Goal: Transaction & Acquisition: Book appointment/travel/reservation

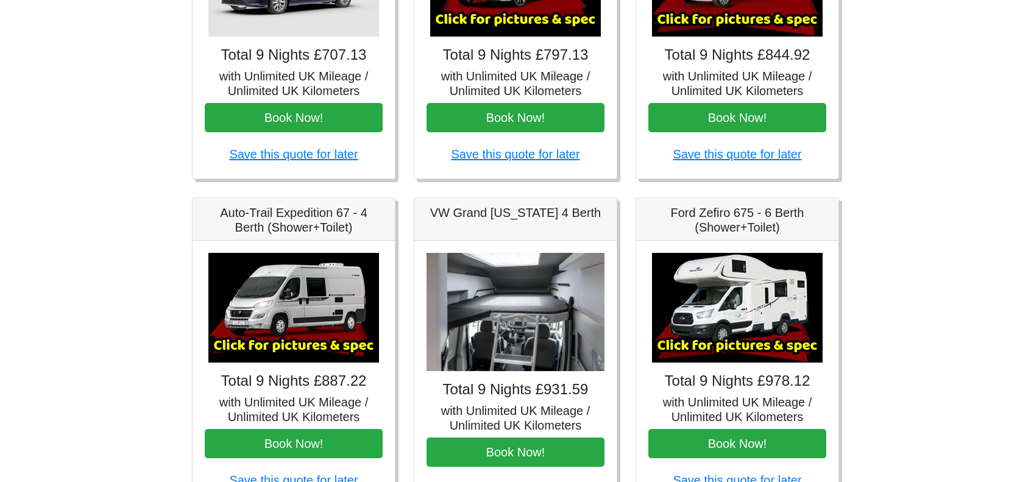
scroll to position [305, 0]
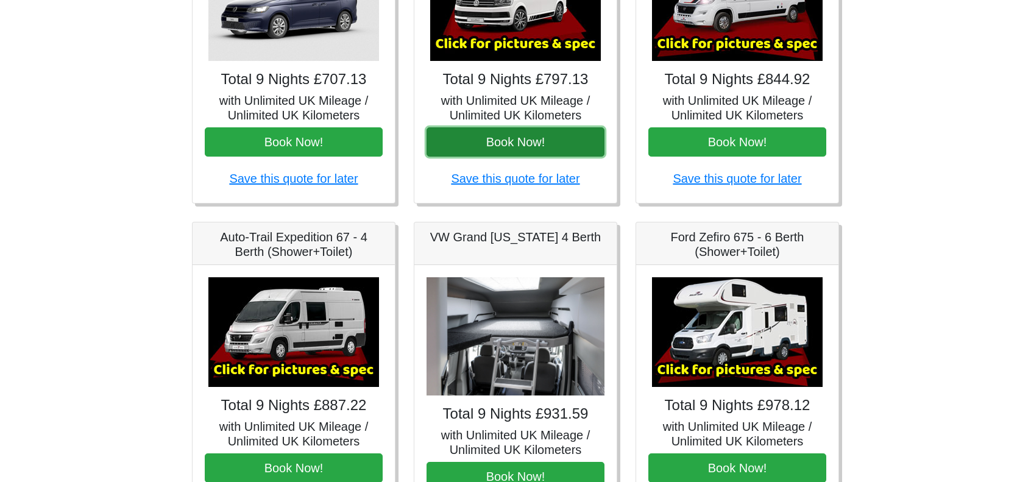
click at [552, 143] on button "Book Now!" at bounding box center [515, 141] width 178 height 29
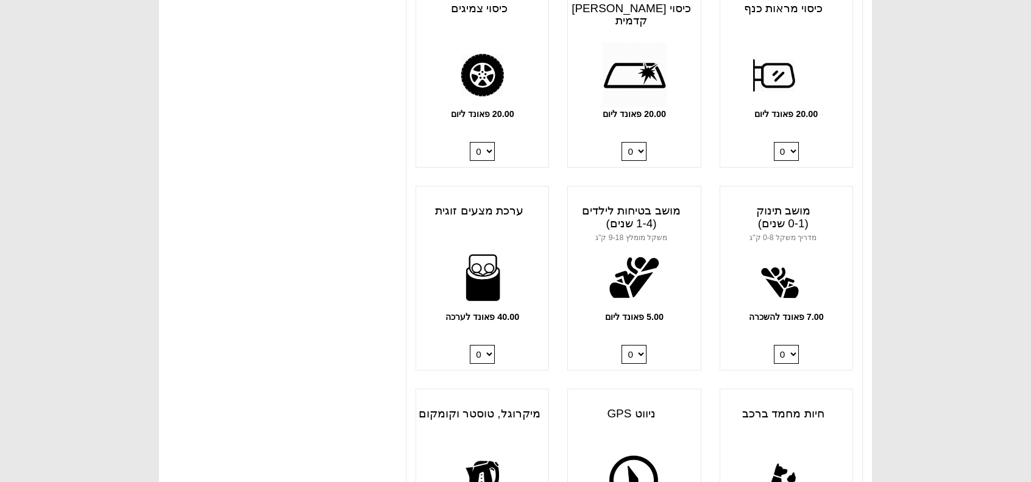
scroll to position [1097, 0]
drag, startPoint x: 481, startPoint y: 343, endPoint x: 482, endPoint y: 350, distance: 6.7
click at [481, 344] on div "40.00 פאונד לערכה 0 1 2 3 4" at bounding box center [482, 307] width 132 height 126
click at [484, 352] on select "0 1 2 3 4" at bounding box center [482, 353] width 25 height 19
select select "Double Bedding Kit x QTY 2 @ 40.00 GBP per kit."
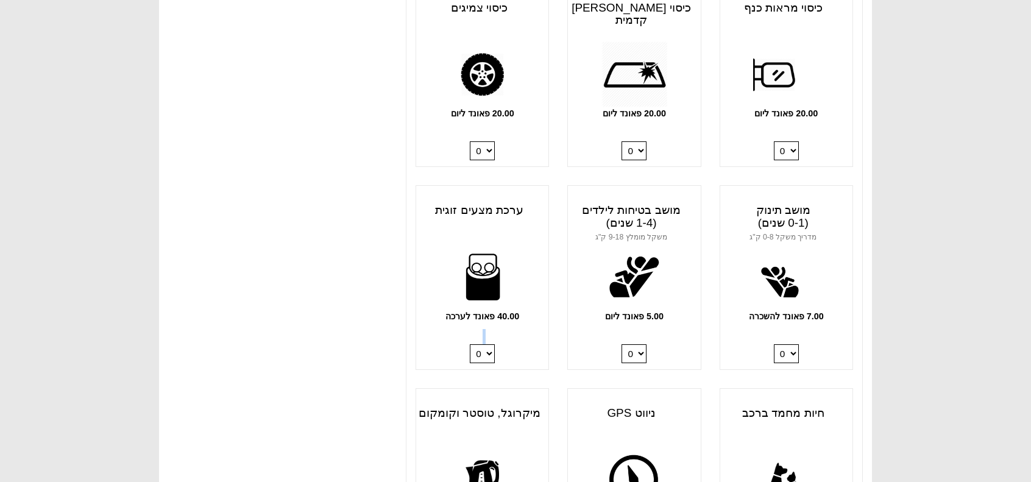
click at [470, 344] on select "0 1 2 3 4" at bounding box center [482, 353] width 25 height 19
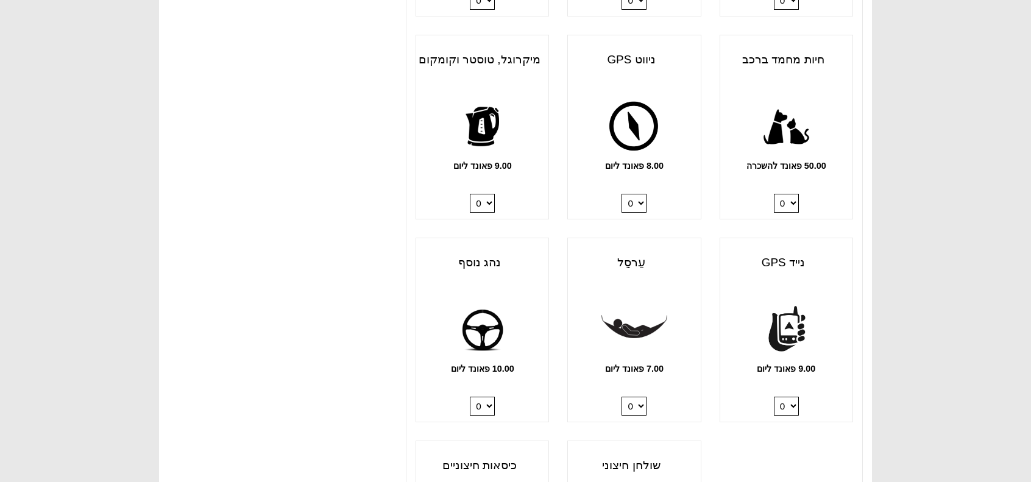
scroll to position [1523, 0]
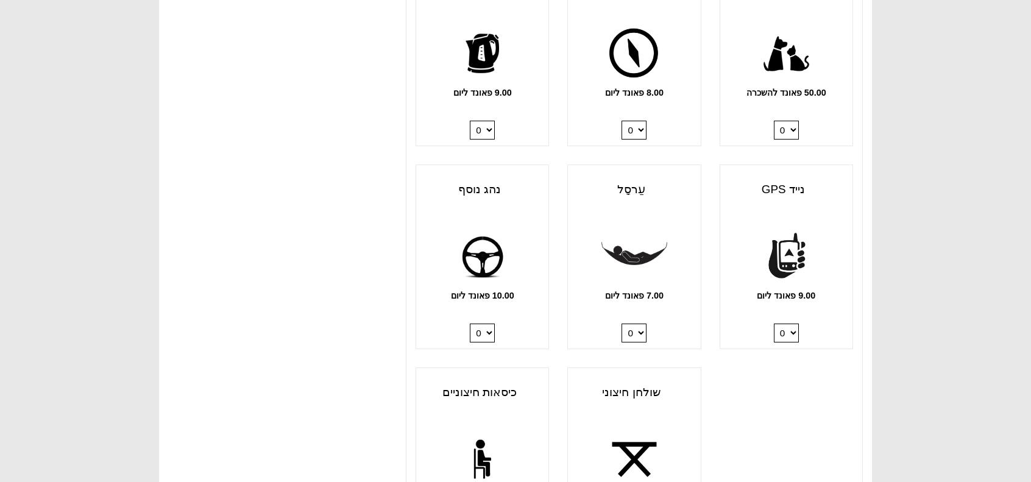
click at [490, 332] on select "0 1" at bounding box center [482, 333] width 25 height 19
select select "Extra Driver x QTY 1 @ 10.00 GBP per day."
click at [470, 324] on select "0 1" at bounding box center [482, 333] width 25 height 19
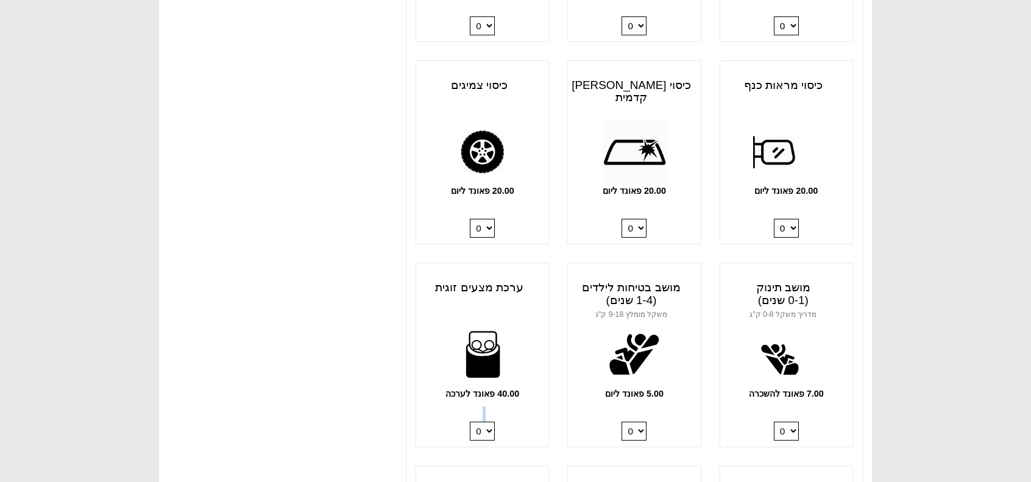
scroll to position [792, 0]
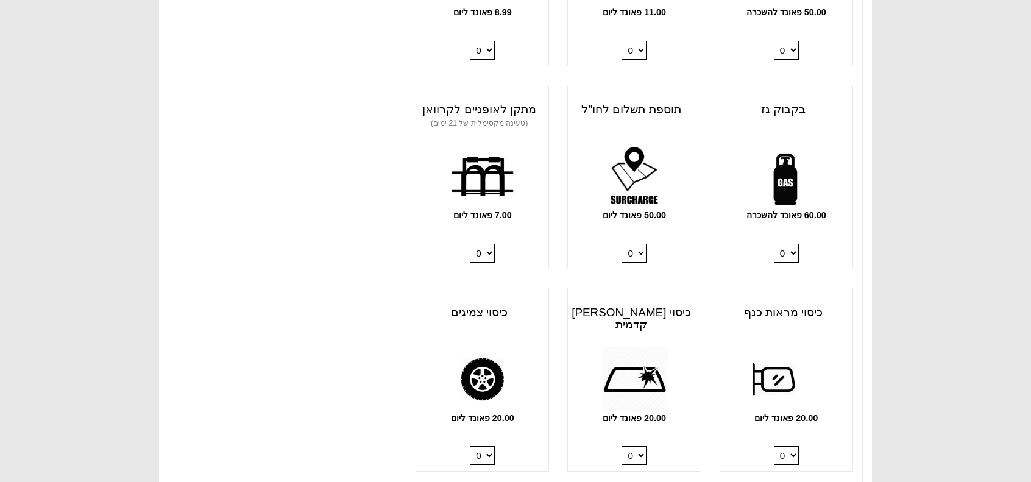
click at [790, 252] on select "0 1" at bounding box center [786, 253] width 25 height 19
select select "Gas Bottle x QTY 1 @ 60.00 GBP per hire."
click at [774, 244] on select "0 1" at bounding box center [786, 253] width 25 height 19
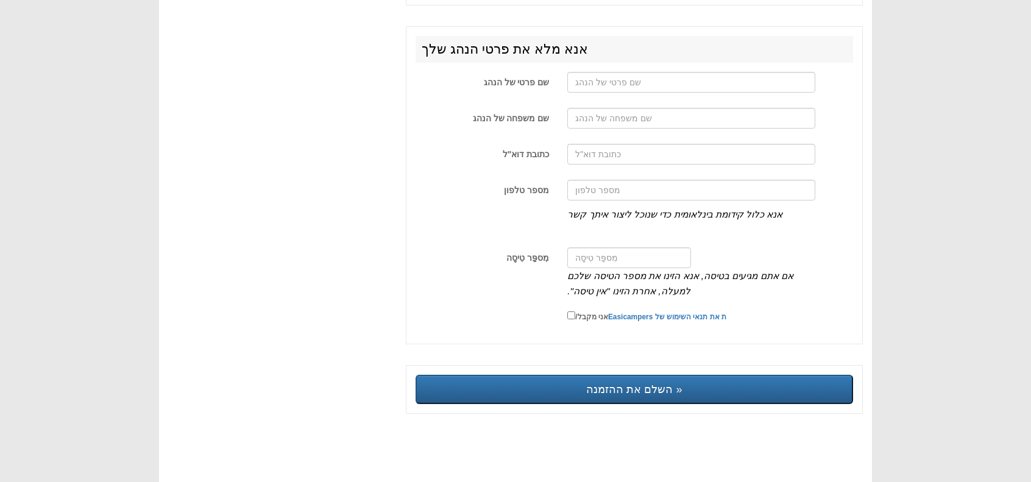
scroll to position [2019, 0]
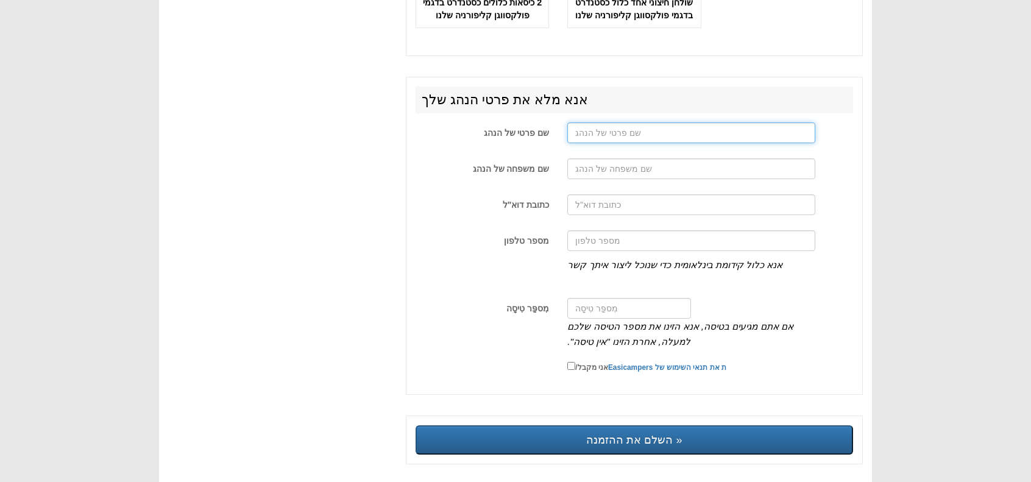
click at [644, 143] on input "שם פרטי של הנהג" at bounding box center [690, 132] width 247 height 21
click at [635, 149] on div at bounding box center [691, 135] width 266 height 27
click at [635, 143] on input "שם פרטי של הנהג" at bounding box center [690, 132] width 247 height 21
type input "michael"
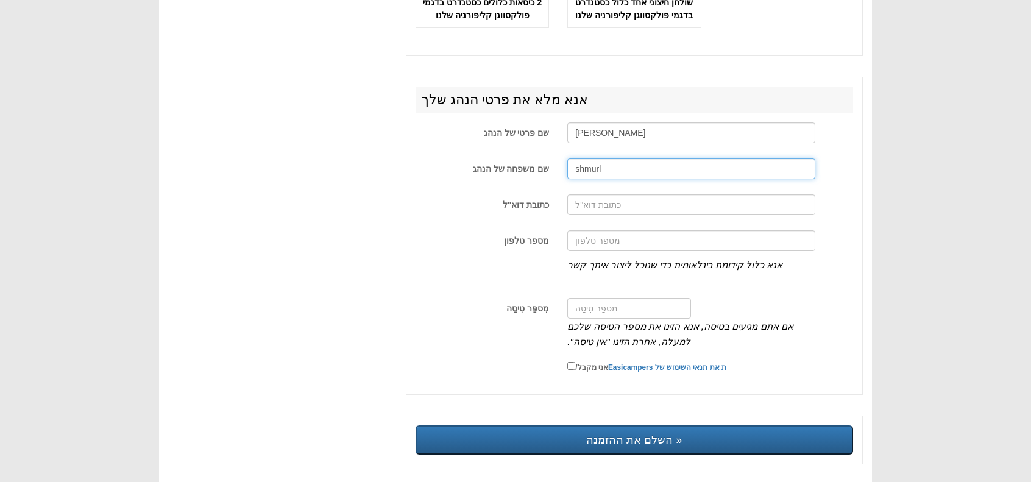
type input "shmurl"
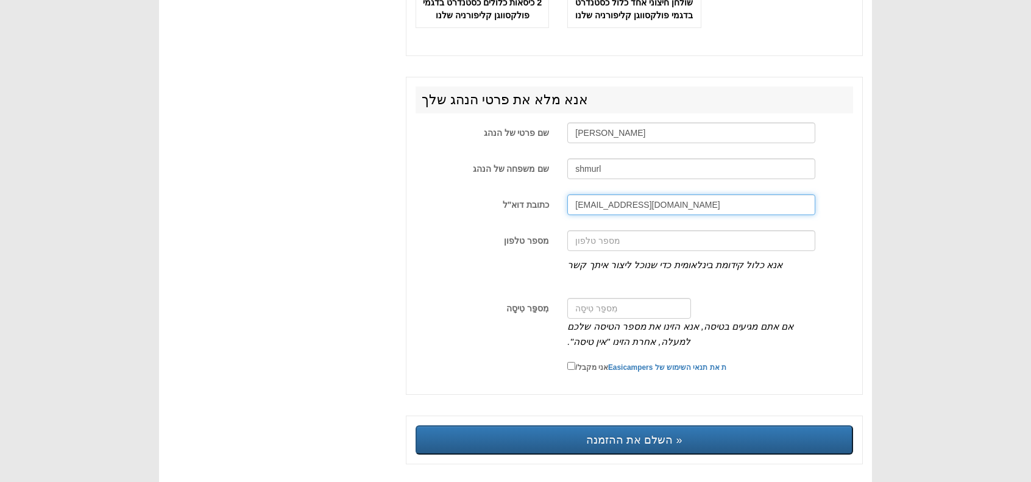
type input "mikish99@gmail.com"
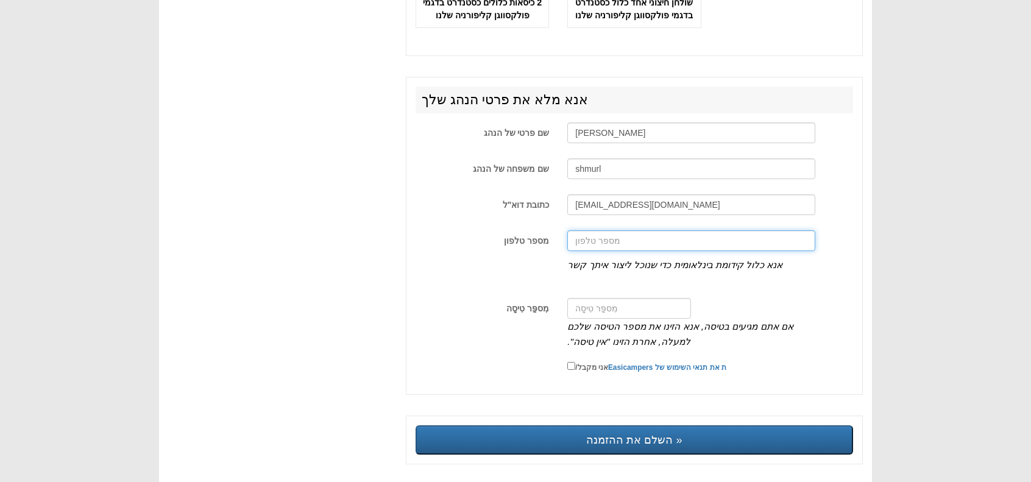
click at [656, 251] on input "מספר טלפון" at bounding box center [690, 240] width 247 height 21
type input "+972547982188"
click at [572, 370] on input "אני מקבל/ ת את תנאי השימוש של Easicampers" at bounding box center [571, 366] width 8 height 8
checkbox input "true"
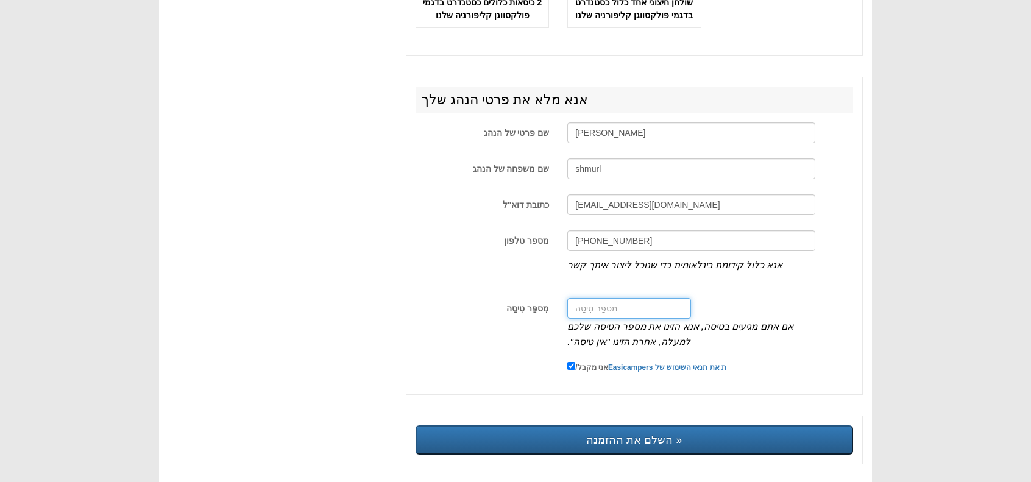
click at [662, 319] on input "מִספַּר טִיסָה" at bounding box center [629, 308] width 124 height 21
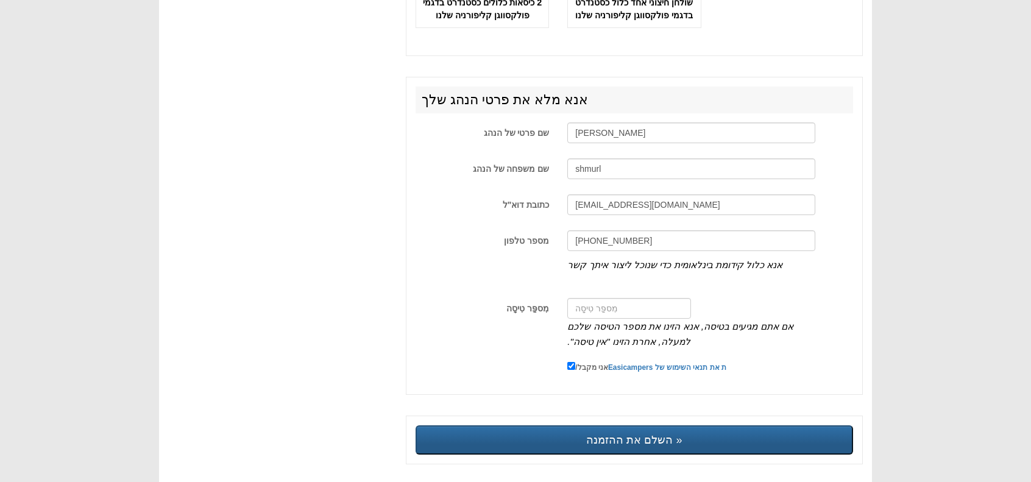
drag, startPoint x: 628, startPoint y: 479, endPoint x: 628, endPoint y: 460, distance: 19.5
click at [629, 447] on input "השלם את ההזמנה »" at bounding box center [634, 439] width 437 height 29
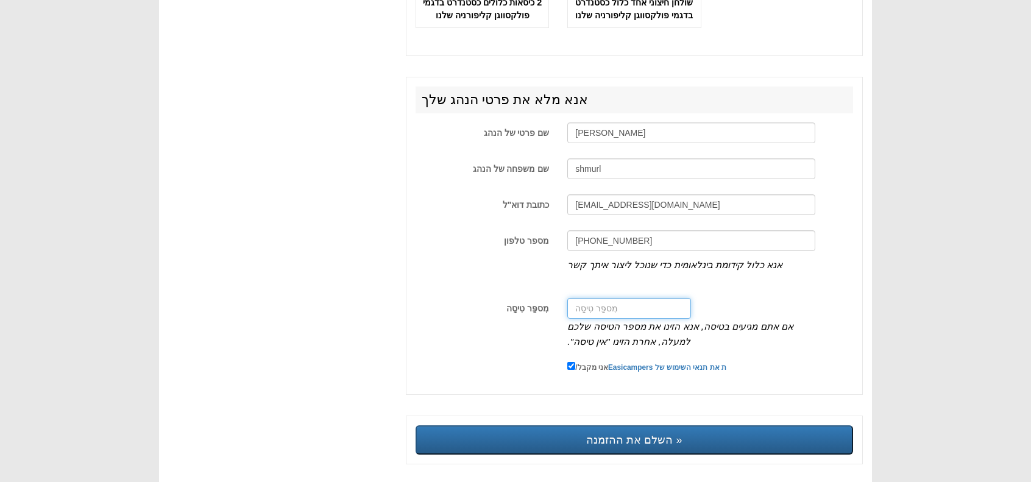
click at [649, 315] on input "מִספַּר טִיסָה" at bounding box center [629, 308] width 124 height 21
paste input "FR 6625"
type input "FR 6625"
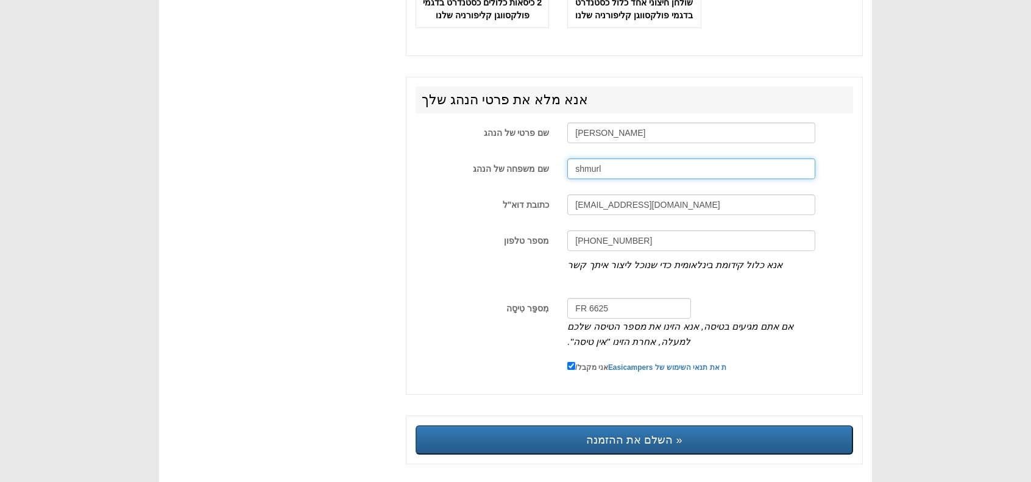
click at [617, 177] on input "shmurl" at bounding box center [690, 168] width 247 height 21
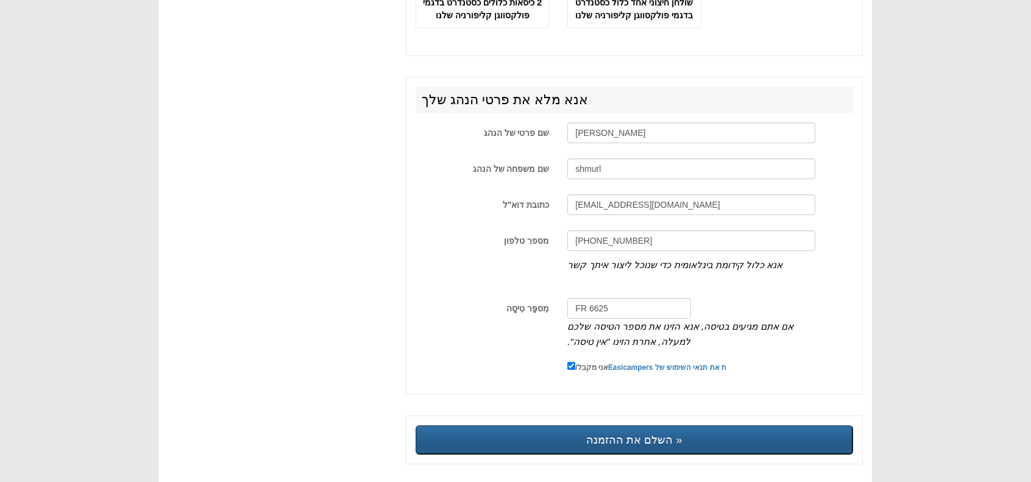
click at [645, 443] on input "השלם את ההזמנה »" at bounding box center [634, 439] width 437 height 29
type input "Sending, please wait..."
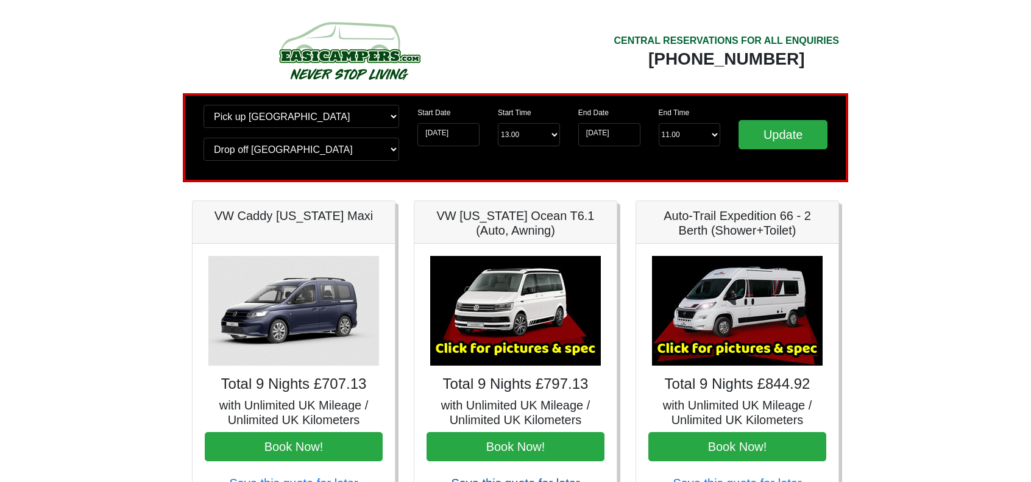
scroll to position [183, 0]
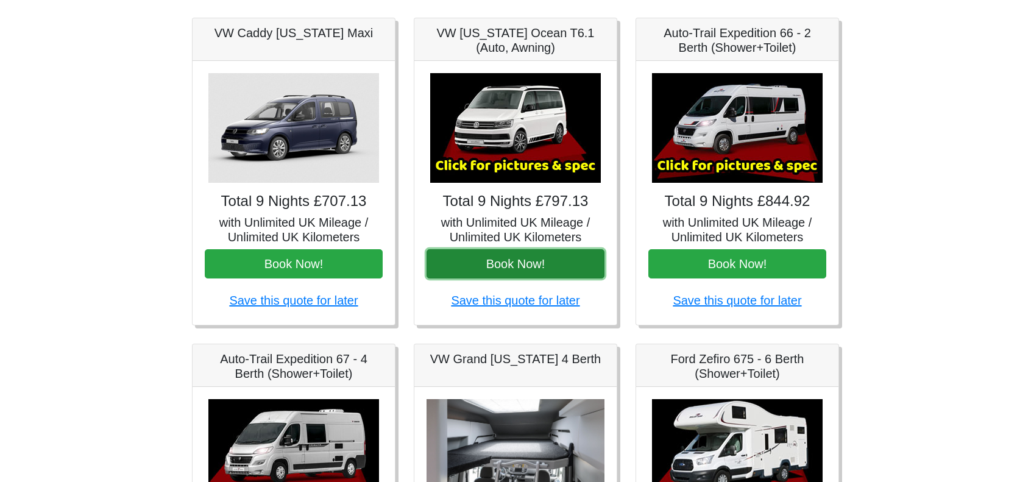
click at [517, 269] on button "Book Now!" at bounding box center [515, 263] width 178 height 29
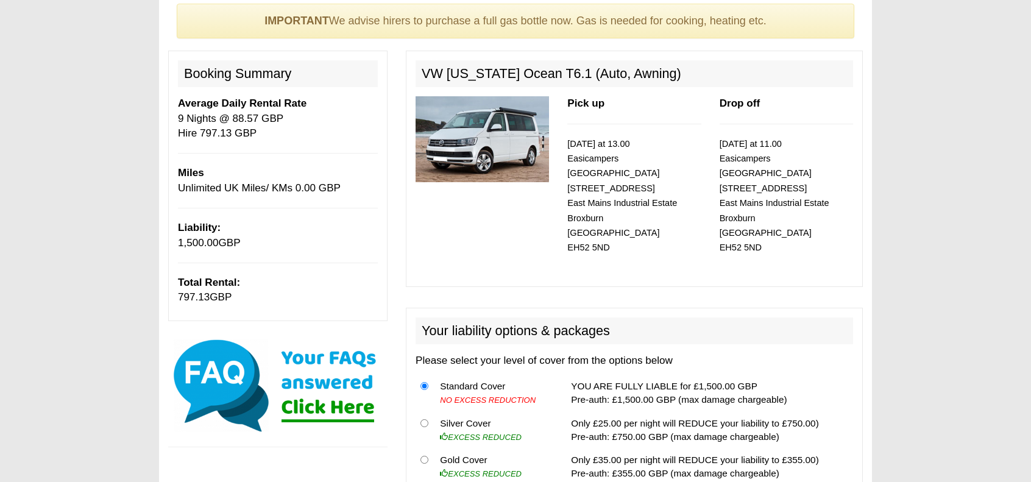
scroll to position [244, 0]
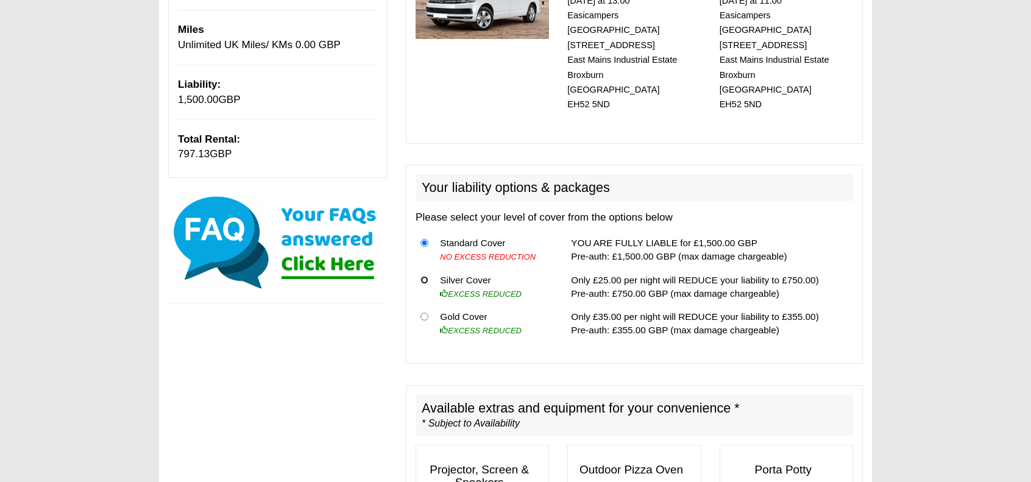
click at [423, 276] on input "radio" at bounding box center [424, 280] width 8 height 8
radio input "true"
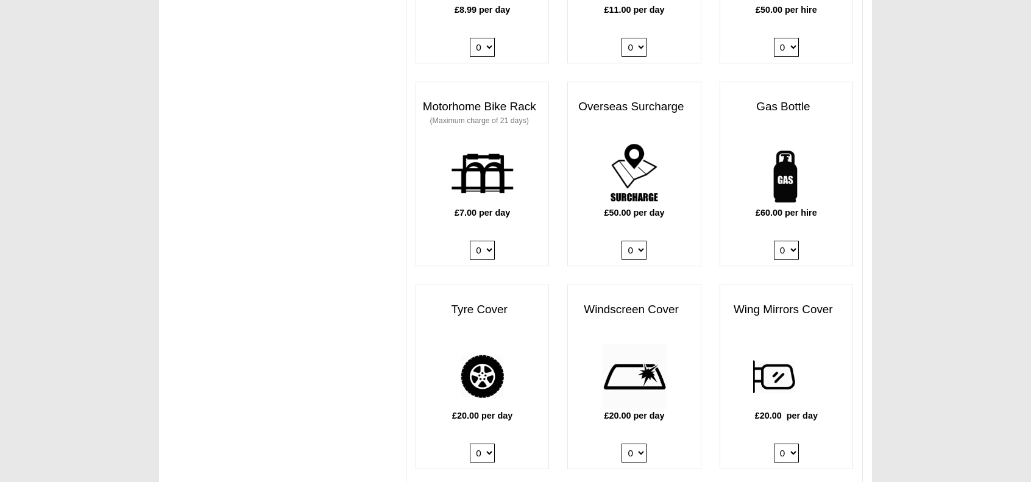
scroll to position [853, 0]
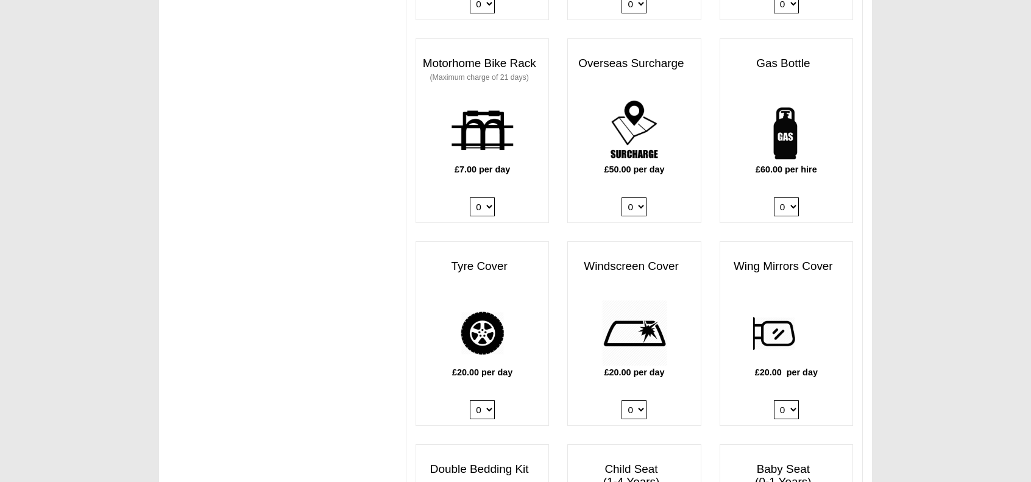
drag, startPoint x: 790, startPoint y: 188, endPoint x: 795, endPoint y: 196, distance: 9.6
click at [790, 197] on select "0 1" at bounding box center [786, 206] width 25 height 19
select select "Gas Bottle x QTY 1 @ 60.00 GBP per hire."
click at [774, 197] on select "0 1" at bounding box center [786, 206] width 25 height 19
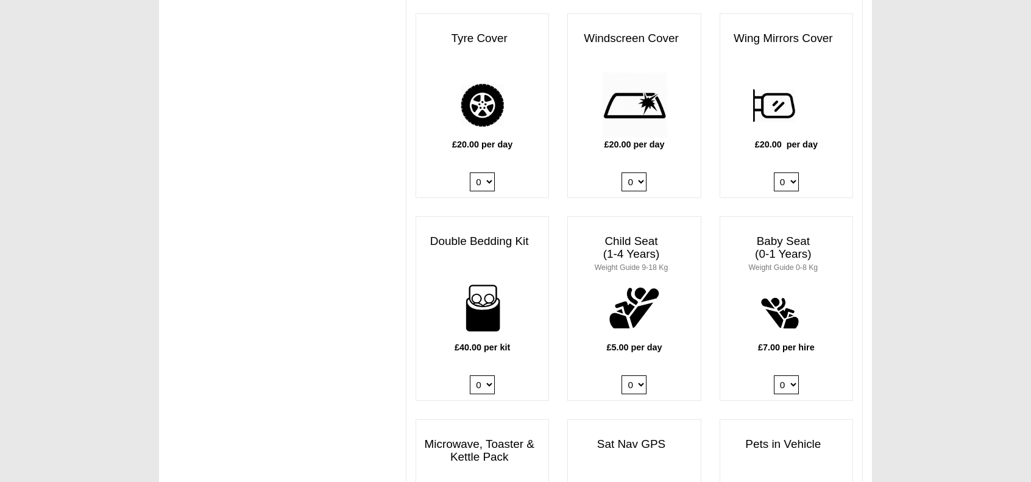
scroll to position [1097, 0]
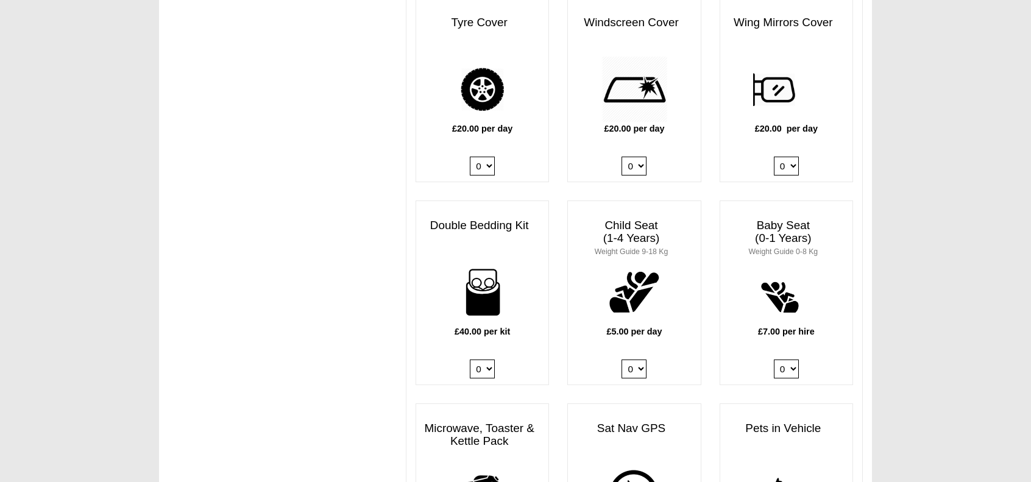
click at [486, 359] on select "0 1 2 3 4" at bounding box center [482, 368] width 25 height 19
select select "Double Bedding Kit x QTY 2 @ 40.00 GBP per kit."
click at [470, 359] on select "0 1 2 3 4" at bounding box center [482, 368] width 25 height 19
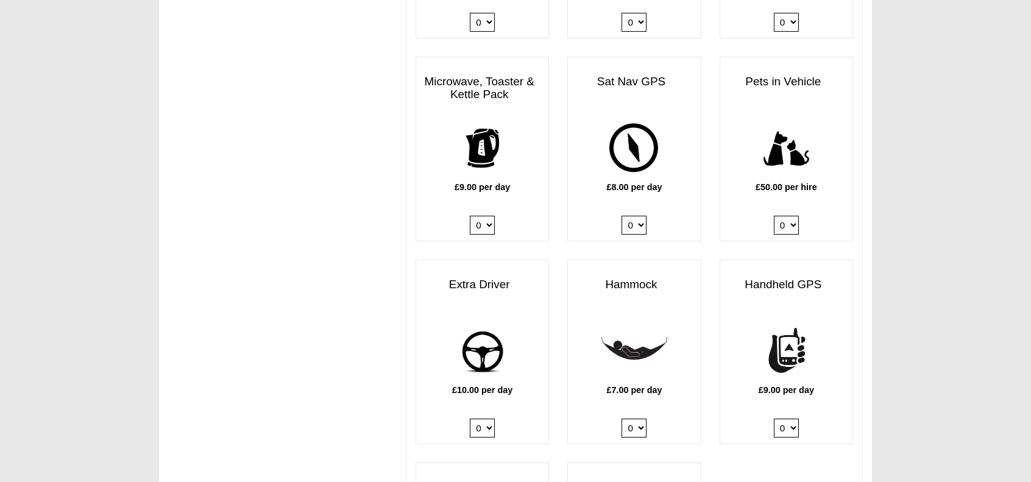
scroll to position [1462, 0]
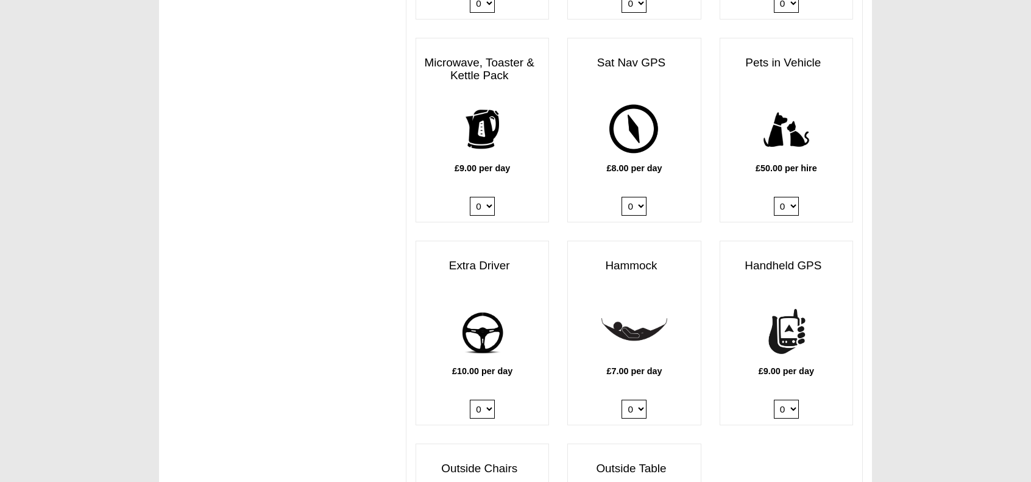
click at [485, 400] on select "0 1" at bounding box center [482, 409] width 25 height 19
select select "Extra Driver x QTY 1 @ 10.00 GBP per day."
click at [470, 400] on select "0 1" at bounding box center [482, 409] width 25 height 19
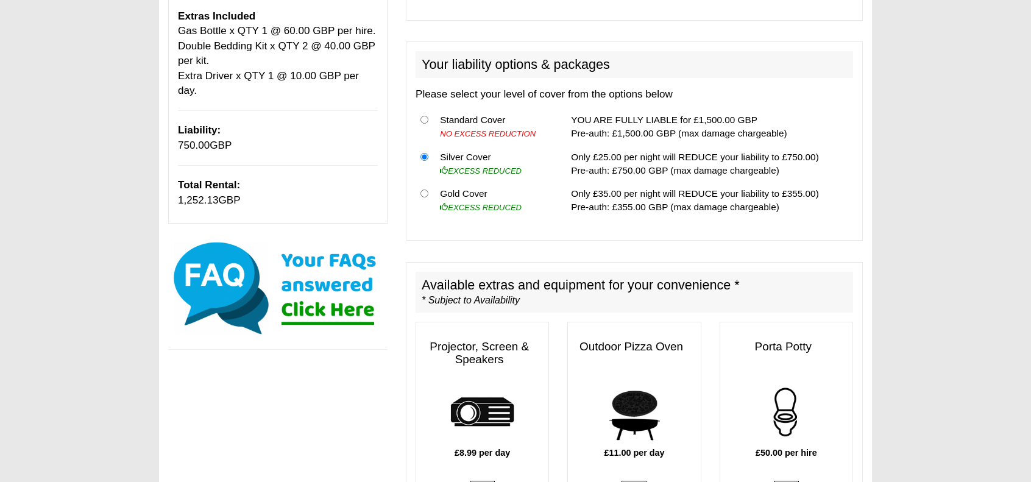
scroll to position [183, 0]
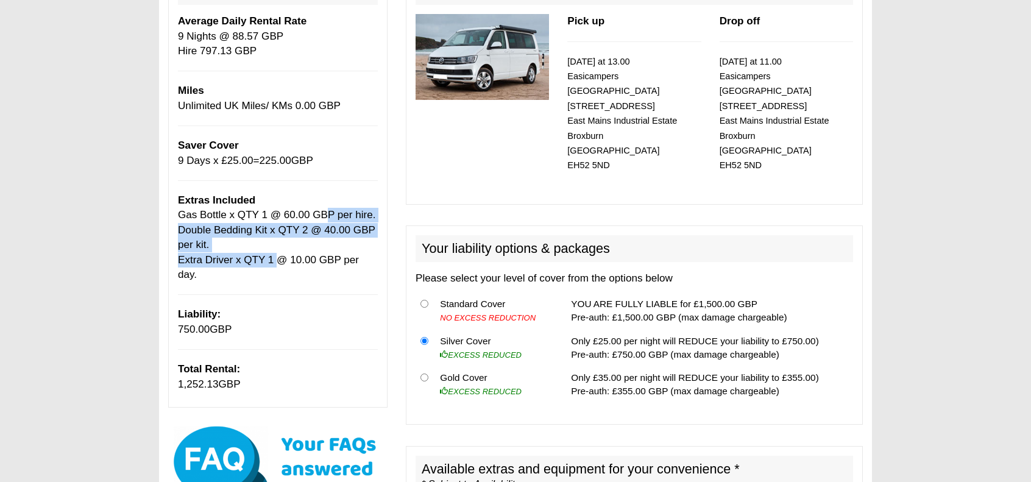
drag, startPoint x: 323, startPoint y: 214, endPoint x: 280, endPoint y: 263, distance: 65.2
click at [280, 263] on span "Gas Bottle x QTY 1 @ 60.00 GBP per hire. Double Bedding Kit x QTY 2 @ 40.00 GBP…" at bounding box center [277, 244] width 198 height 71
click at [285, 248] on p "Extras Included Gas Bottle x QTY 1 @ 60.00 GBP per hire. Double Bedding Kit x Q…" at bounding box center [278, 237] width 200 height 89
